Goal: Information Seeking & Learning: Find specific fact

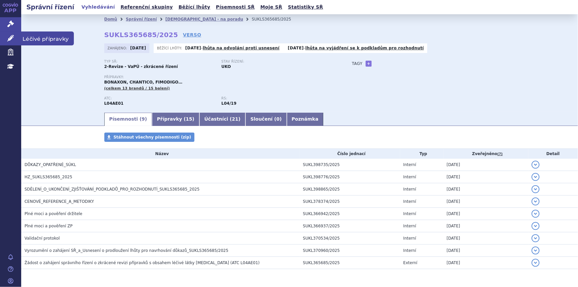
click at [13, 38] on icon at bounding box center [10, 38] width 7 height 7
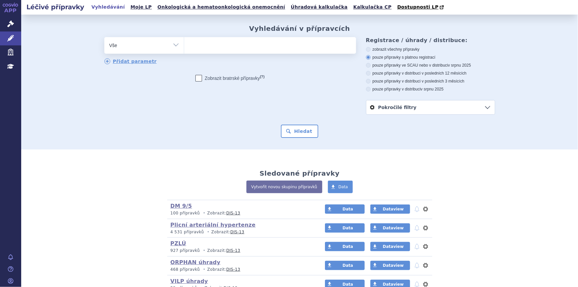
click at [207, 45] on ul at bounding box center [270, 44] width 172 height 14
click at [184, 45] on select at bounding box center [184, 45] width 0 height 17
click at [9, 23] on icon at bounding box center [10, 24] width 7 height 7
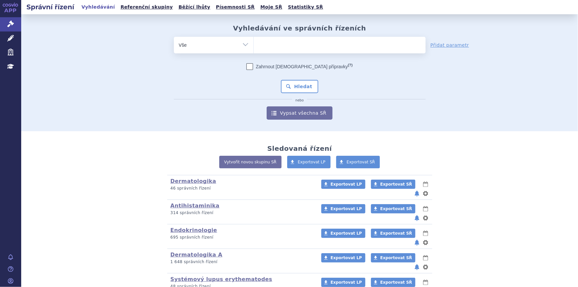
click at [271, 43] on ul at bounding box center [340, 44] width 172 height 14
click at [254, 43] on select at bounding box center [254, 44] width 0 height 17
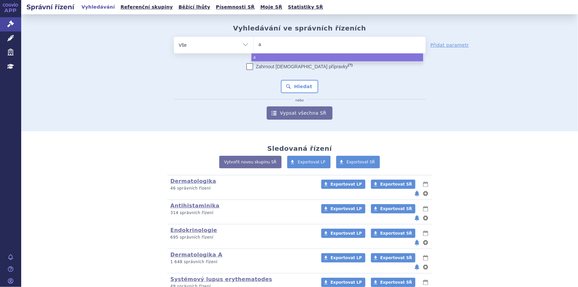
type input "al"
type input "alu"
type input "aluta"
type input "alutard"
select select "alutard"
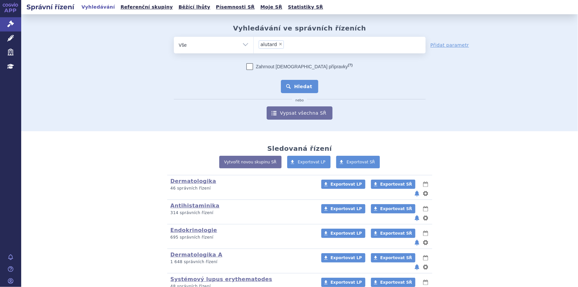
click at [312, 91] on button "Hledat" at bounding box center [299, 86] width 37 height 13
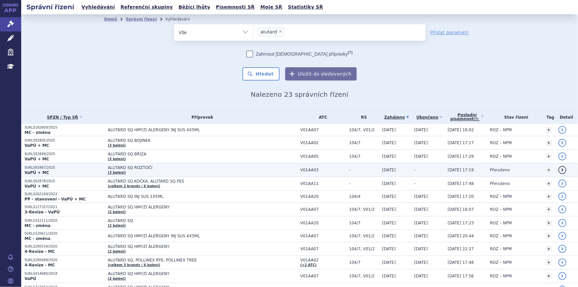
click at [165, 174] on td "ALUTARD SQ ROZTOČI (3 balení)" at bounding box center [200, 170] width 193 height 14
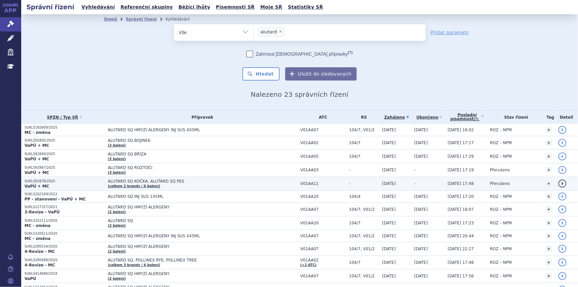
click at [170, 186] on td "ALUTARD SQ KOČKA, ALUTARD SQ PES (celkem 2 brandy / 6 balení)" at bounding box center [200, 184] width 193 height 14
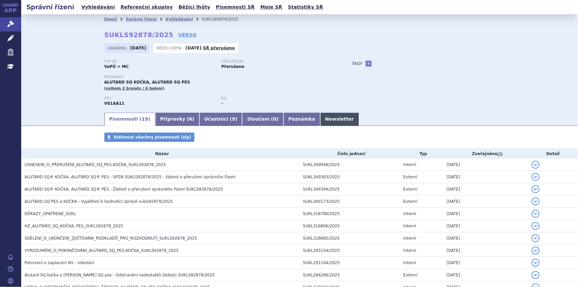
click at [320, 113] on link "Newsletter" at bounding box center [339, 119] width 39 height 13
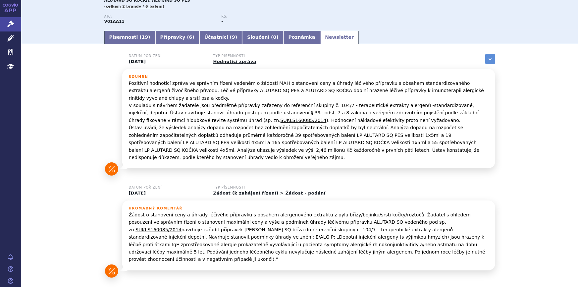
scroll to position [90, 0]
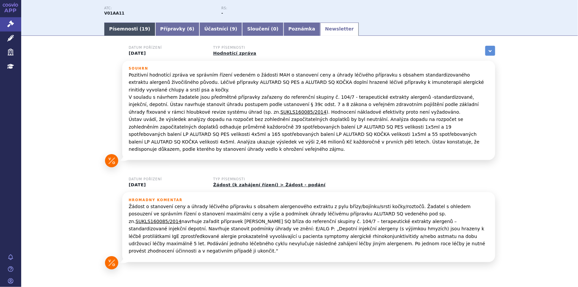
click at [113, 30] on link "Písemnosti ( 19 )" at bounding box center [129, 29] width 51 height 13
